Goal: Transaction & Acquisition: Download file/media

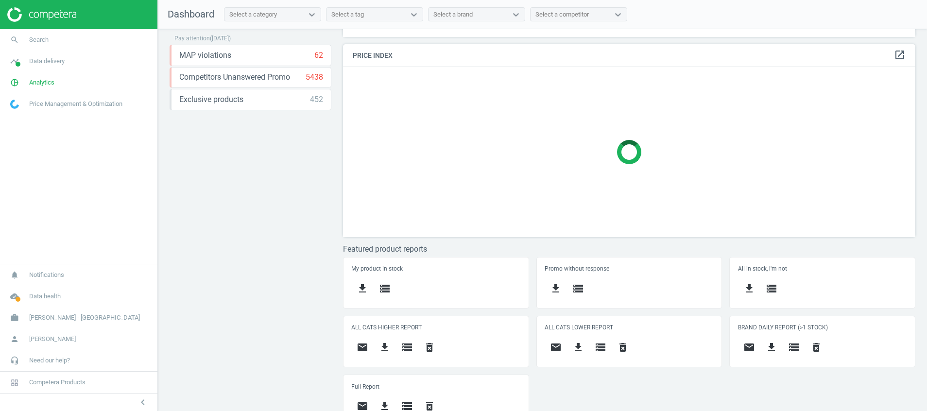
scroll to position [203, 0]
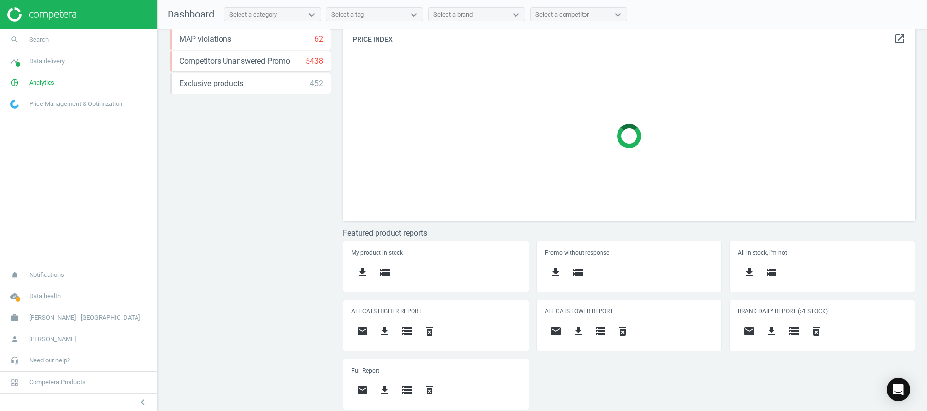
click at [304, 290] on div "Price protection ( [DATE] ) Prices are 100% below min competitor 10 keyboard_ar…" at bounding box center [542, 222] width 769 height 387
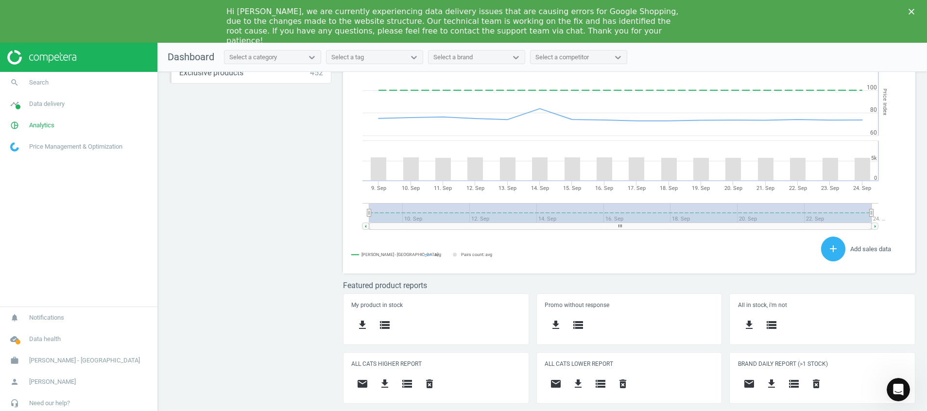
scroll to position [266, 0]
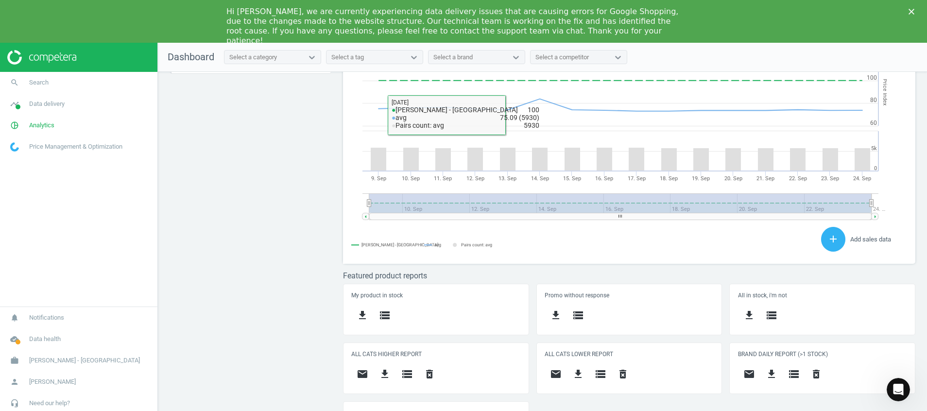
click at [298, 234] on div "Price protection ( [DATE] ) Prices are 100% below min competitor 10 keyboard_ar…" at bounding box center [542, 265] width 769 height 387
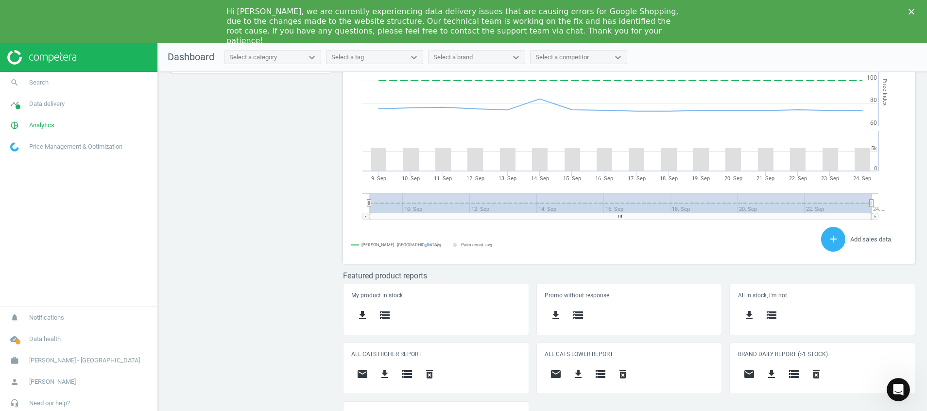
scroll to position [0, 0]
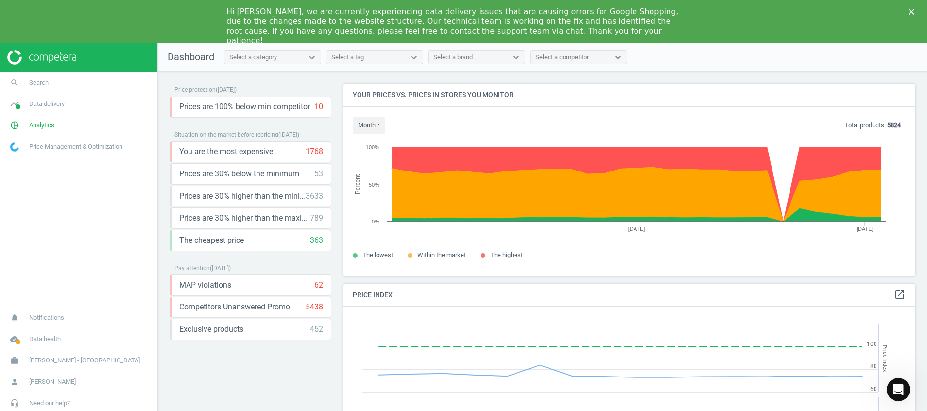
click at [911, 8] on div "Hi [PERSON_NAME], we are currently experiencing data delivery issues that are c…" at bounding box center [463, 26] width 927 height 45
click at [11, 100] on icon "timeline" at bounding box center [14, 104] width 18 height 18
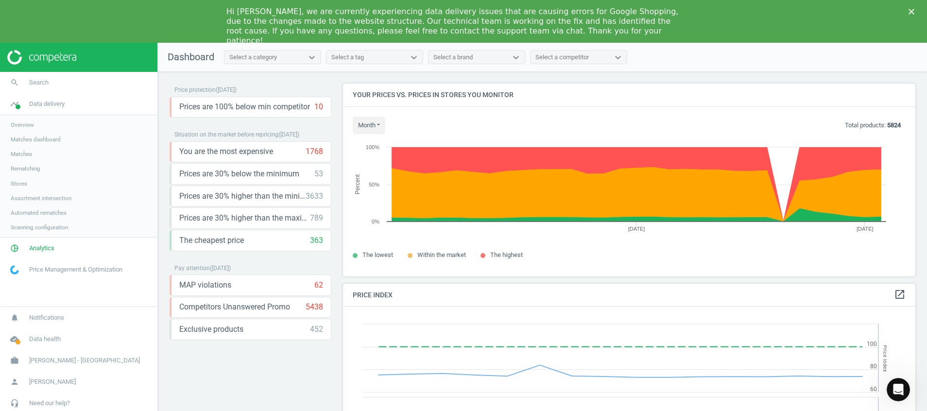
click at [17, 189] on link "Stores" at bounding box center [78, 183] width 157 height 15
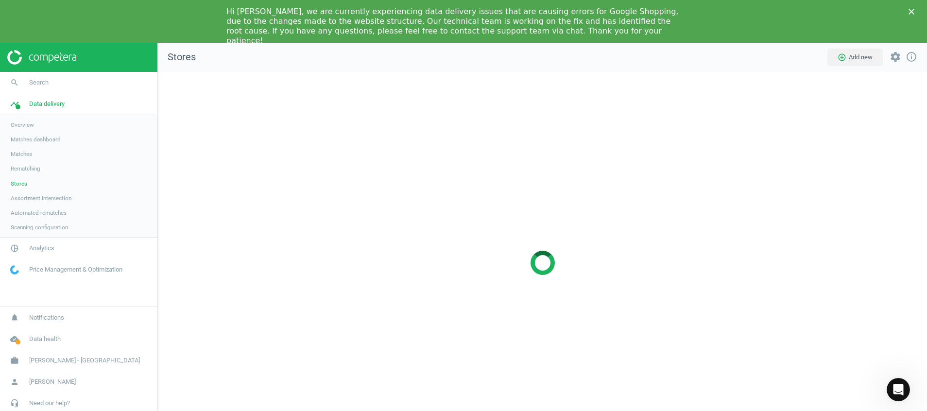
scroll to position [405, 792]
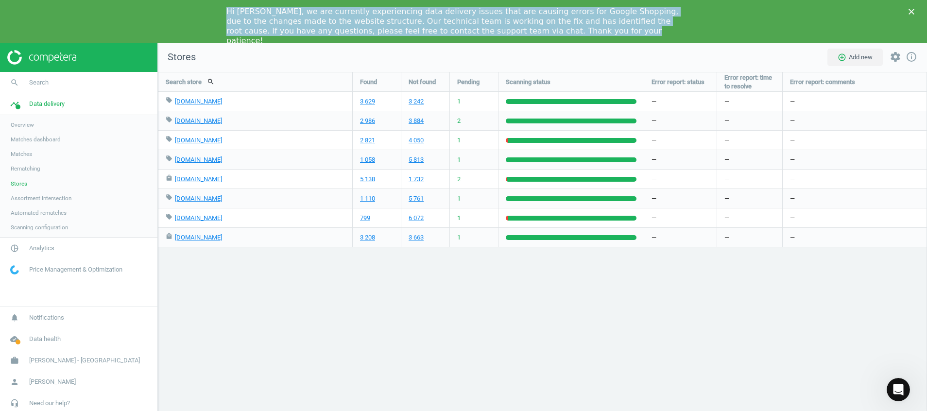
drag, startPoint x: 485, startPoint y: 36, endPoint x: 212, endPoint y: 10, distance: 273.9
click at [212, 10] on div "Hi [PERSON_NAME], we are currently experiencing data delivery issues that are c…" at bounding box center [463, 26] width 927 height 45
copy div "Hi [PERSON_NAME], we are currently experiencing data delivery issues that are c…"
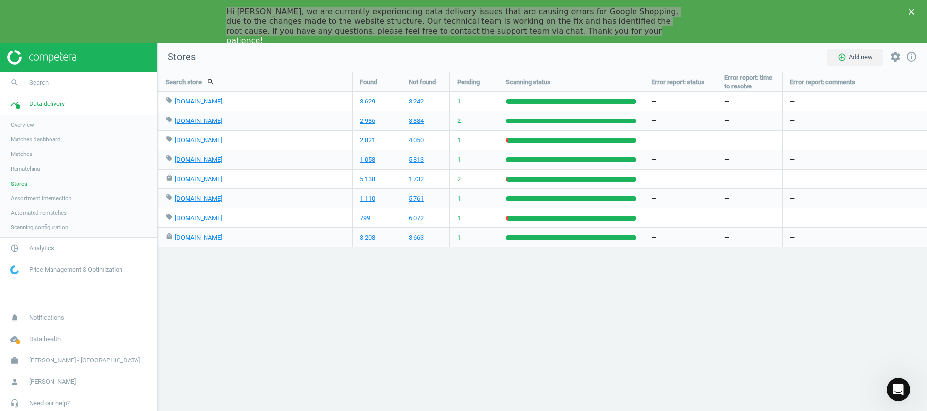
click at [313, 331] on div "Search store search Found Not found Pending Scanning status Error report: statu…" at bounding box center [542, 263] width 769 height 382
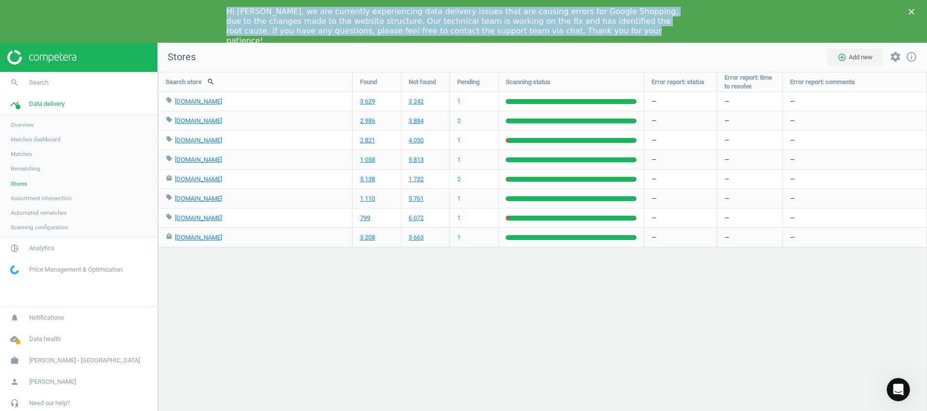
click at [477, 32] on div "Hi [PERSON_NAME], we are currently experiencing data delivery issues that are c…" at bounding box center [456, 26] width 459 height 39
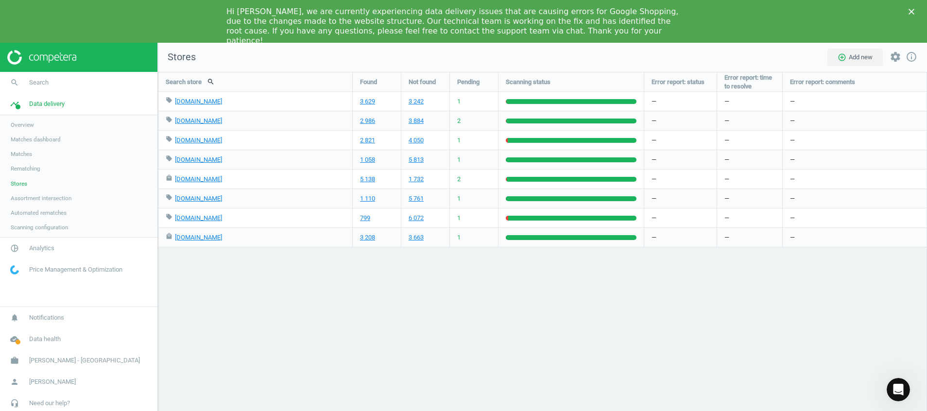
click at [39, 57] on img at bounding box center [41, 57] width 69 height 15
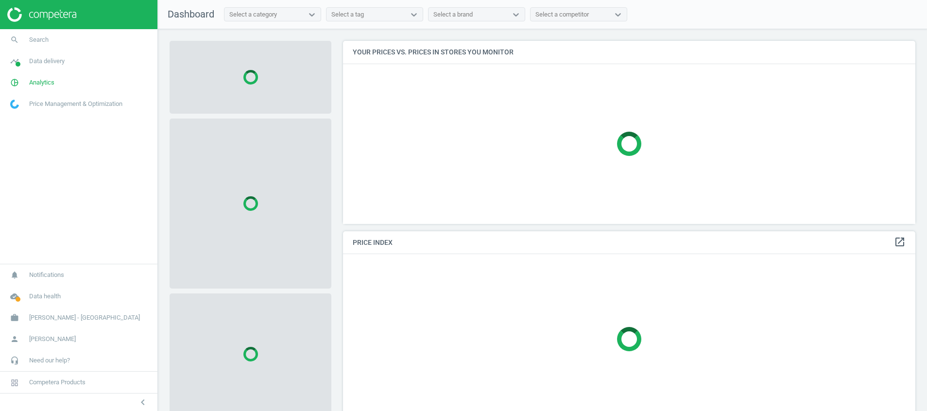
scroll to position [206, 584]
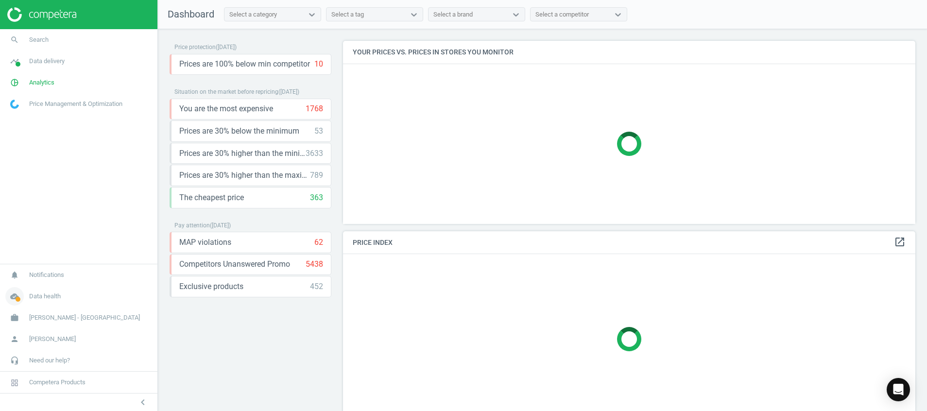
click at [14, 300] on icon "cloud_done" at bounding box center [14, 296] width 18 height 18
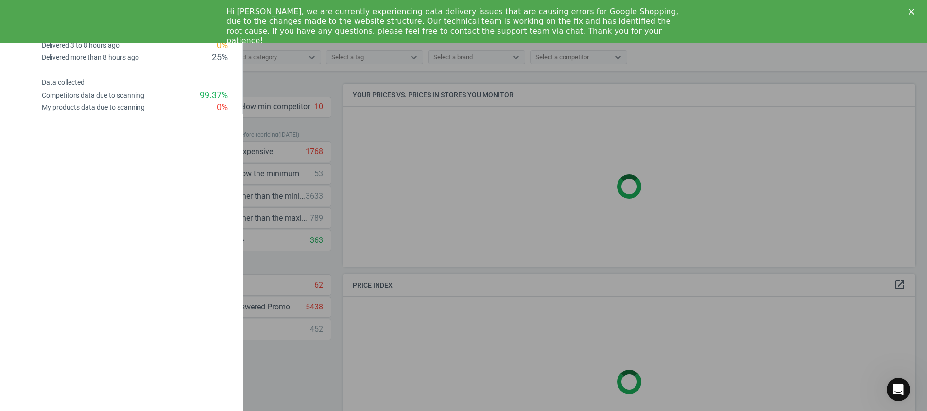
scroll to position [0, 0]
click at [17, 22] on div "Hi [PERSON_NAME], we are currently experiencing data delivery issues that are c…" at bounding box center [463, 26] width 927 height 45
click at [161, 202] on div "keyboard_backspace Data freshness Delivered less than 3 hours ago 75 % Delivere…" at bounding box center [121, 205] width 243 height 411
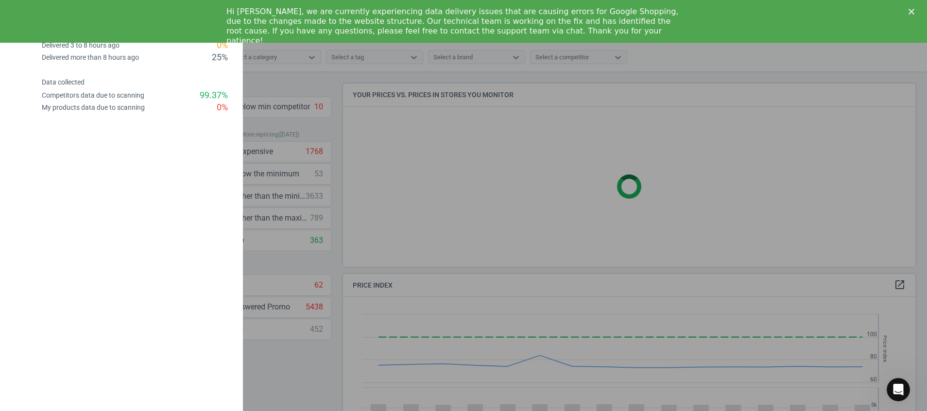
scroll to position [246, 584]
click at [71, 136] on div "keyboard_backspace Data freshness Delivered less than 3 hours ago 75 % Delivere…" at bounding box center [121, 205] width 243 height 411
click at [483, 202] on div at bounding box center [463, 205] width 927 height 411
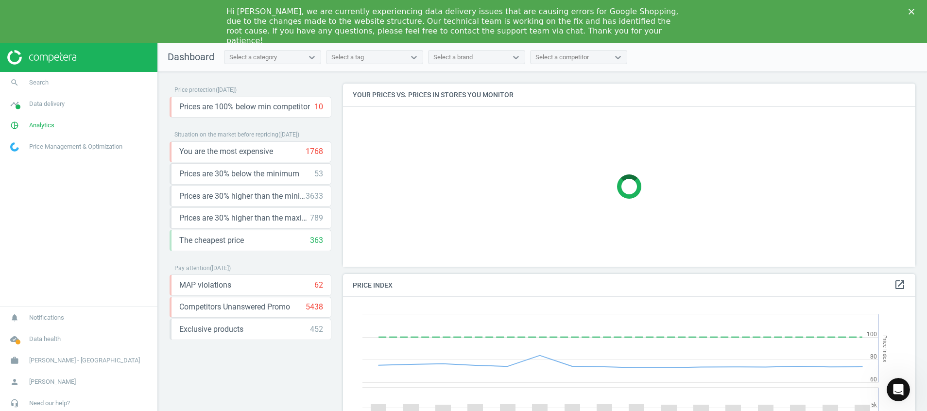
click at [483, 202] on div at bounding box center [463, 205] width 927 height 411
click at [483, 202] on div at bounding box center [629, 187] width 573 height 160
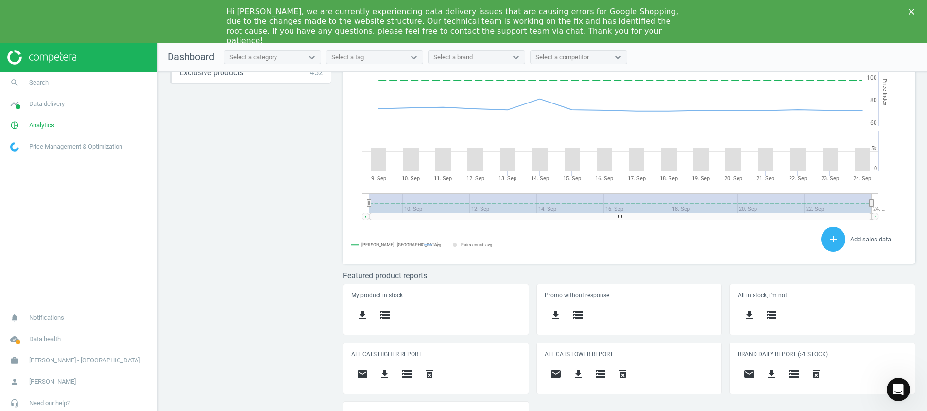
scroll to position [215, 584]
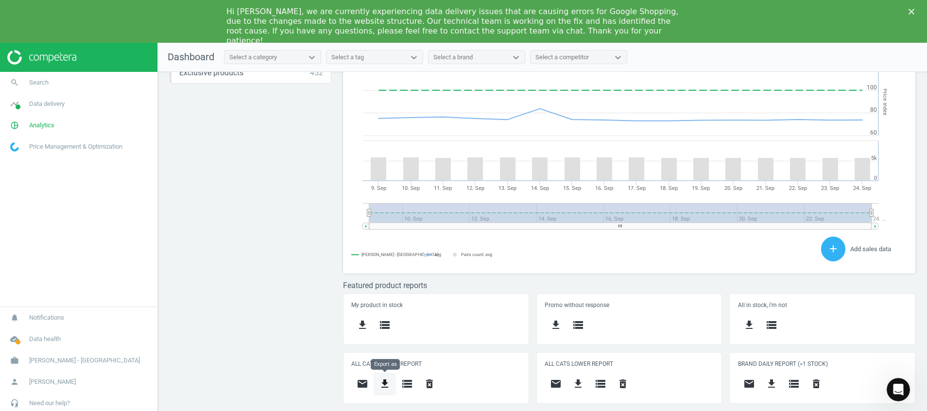
click at [384, 384] on icon "get_app" at bounding box center [385, 384] width 12 height 12
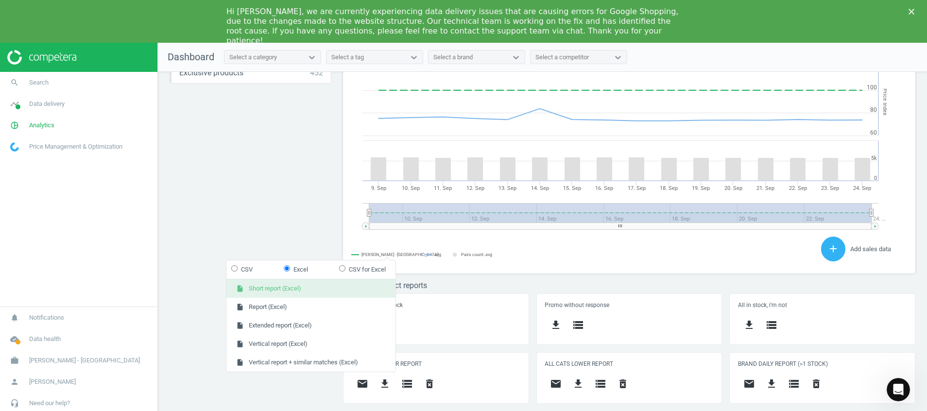
click at [322, 284] on button "insert_drive_file Short report (Excel)" at bounding box center [311, 288] width 169 height 18
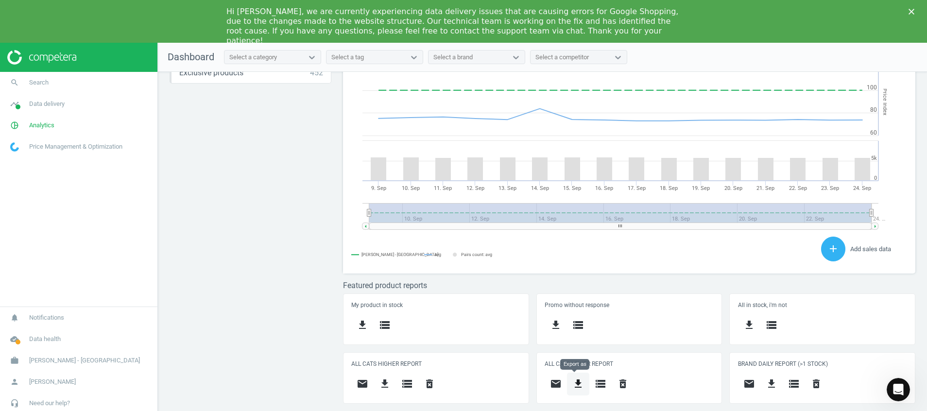
click at [583, 389] on button "get_app" at bounding box center [578, 384] width 22 height 23
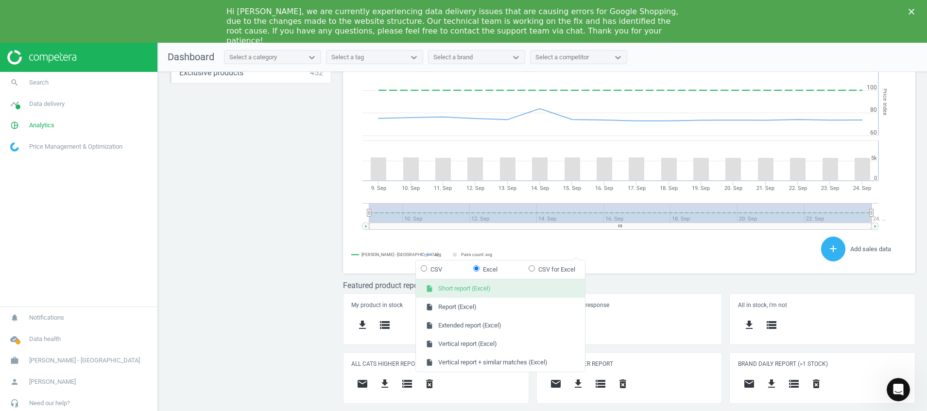
click at [536, 288] on button "insert_drive_file Short report (Excel)" at bounding box center [500, 288] width 169 height 18
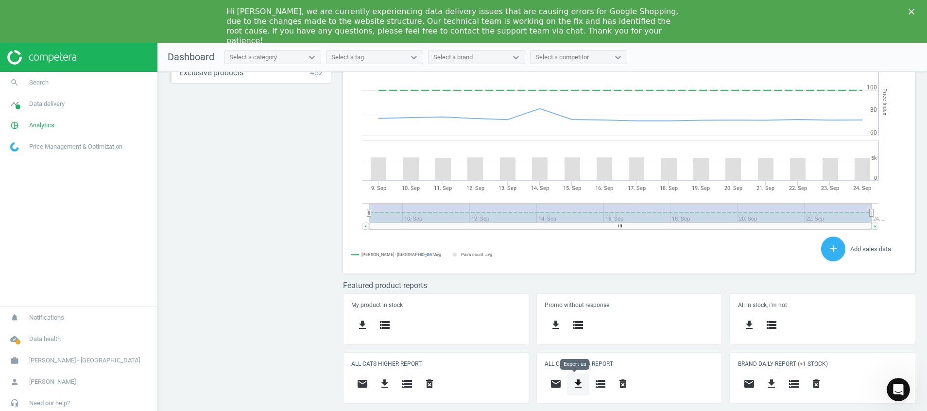
click at [573, 389] on icon "get_app" at bounding box center [579, 384] width 12 height 12
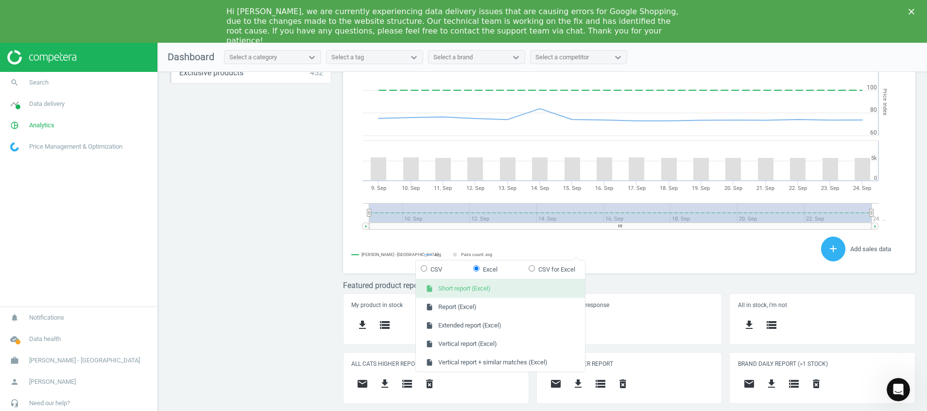
click at [506, 291] on button "insert_drive_file Short report (Excel)" at bounding box center [500, 288] width 169 height 18
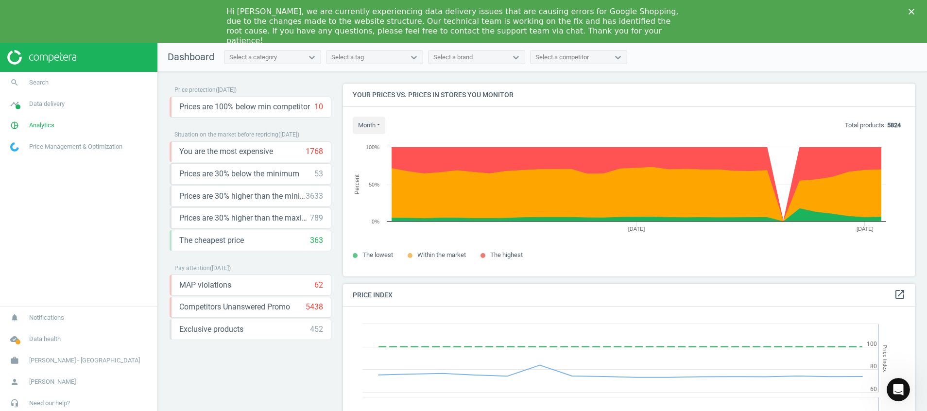
scroll to position [246, 584]
